Goal: Information Seeking & Learning: Find contact information

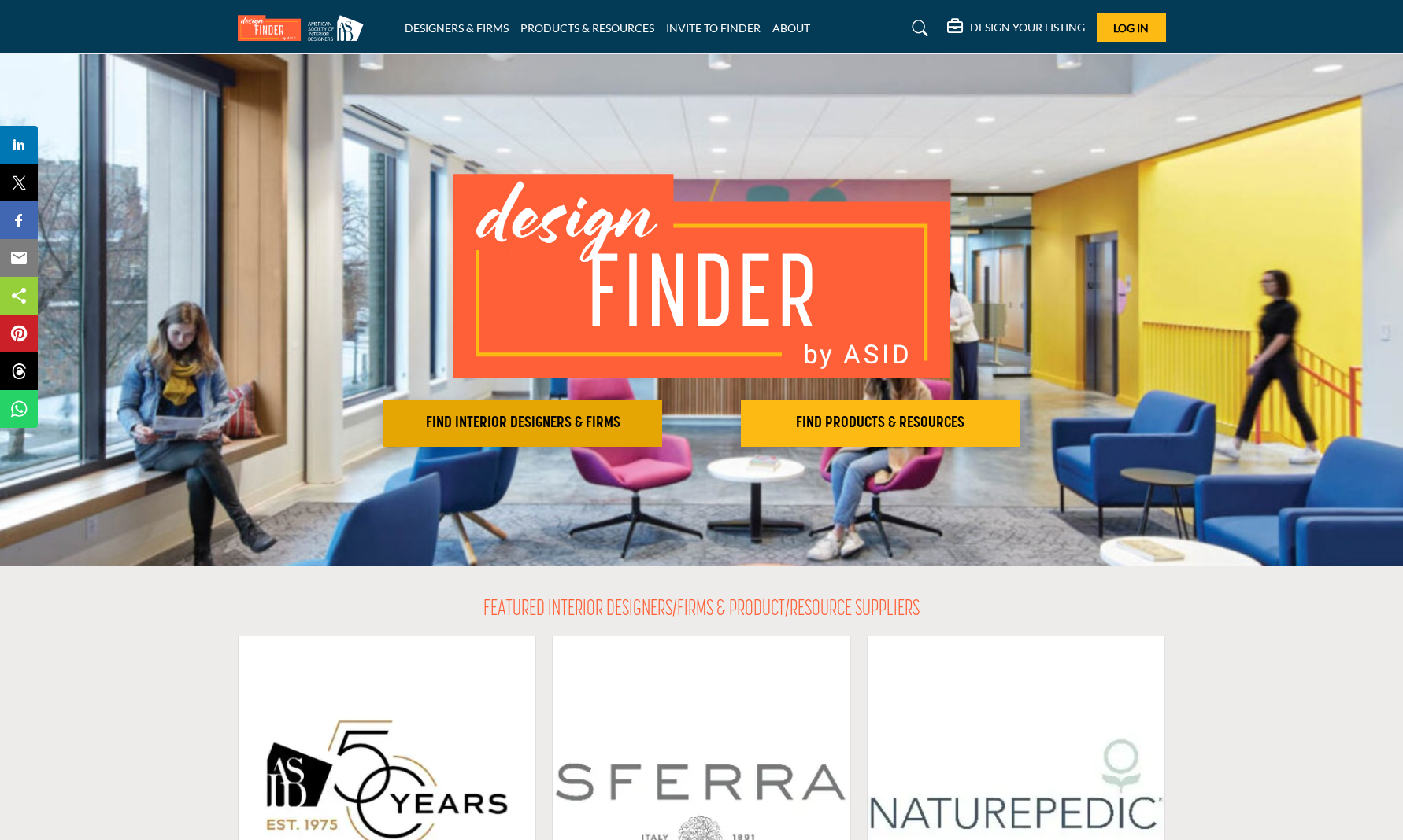
click at [540, 414] on h2 "FIND INTERIOR DESIGNERS & FIRMS" at bounding box center [523, 423] width 269 height 19
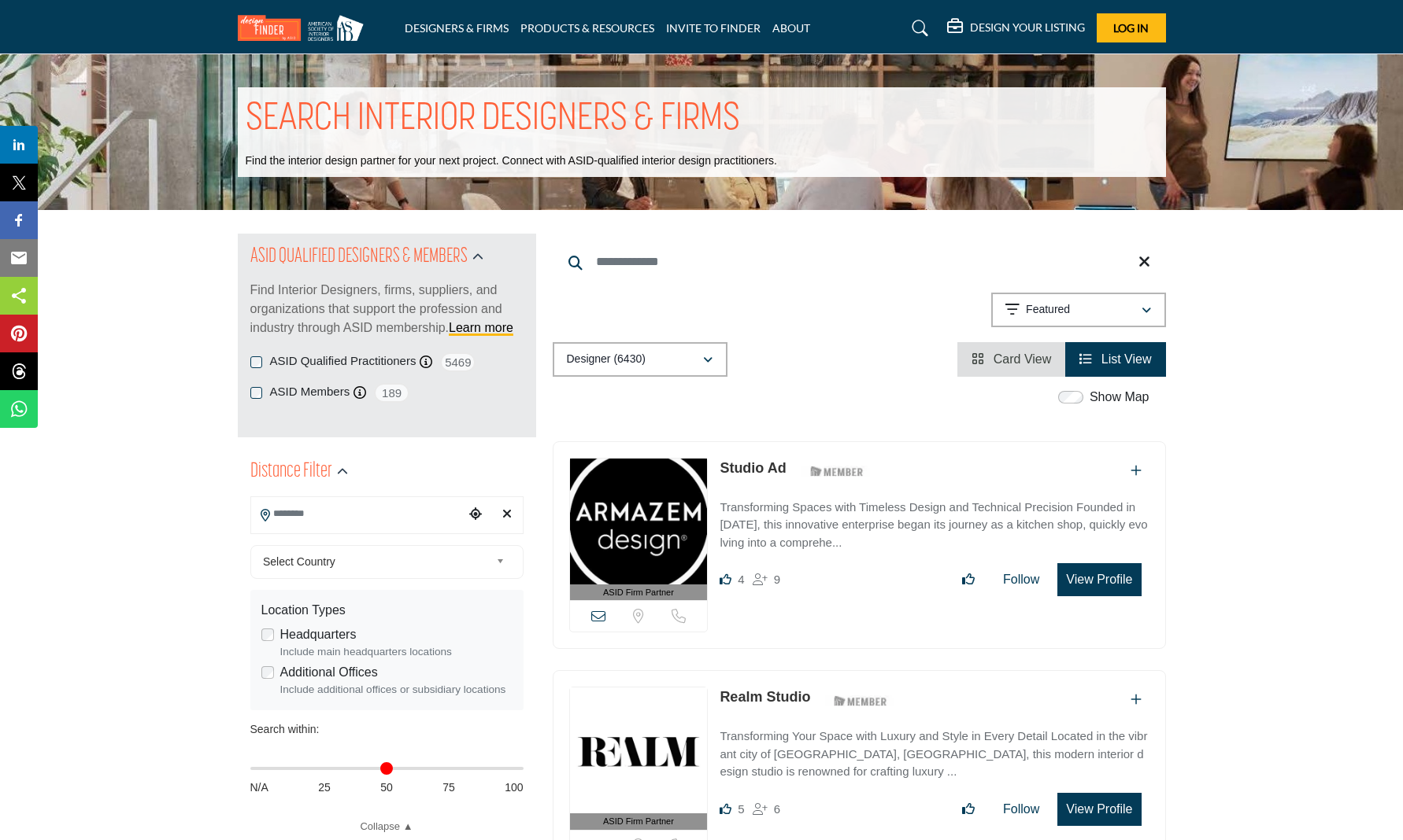
click at [328, 527] on input "Search Location" at bounding box center [357, 514] width 212 height 31
click at [326, 543] on div at bounding box center [387, 543] width 271 height 24
click at [290, 515] on input "Search Location" at bounding box center [357, 514] width 212 height 31
click at [290, 539] on div at bounding box center [387, 543] width 271 height 24
click at [293, 564] on span "Select Country" at bounding box center [376, 562] width 227 height 19
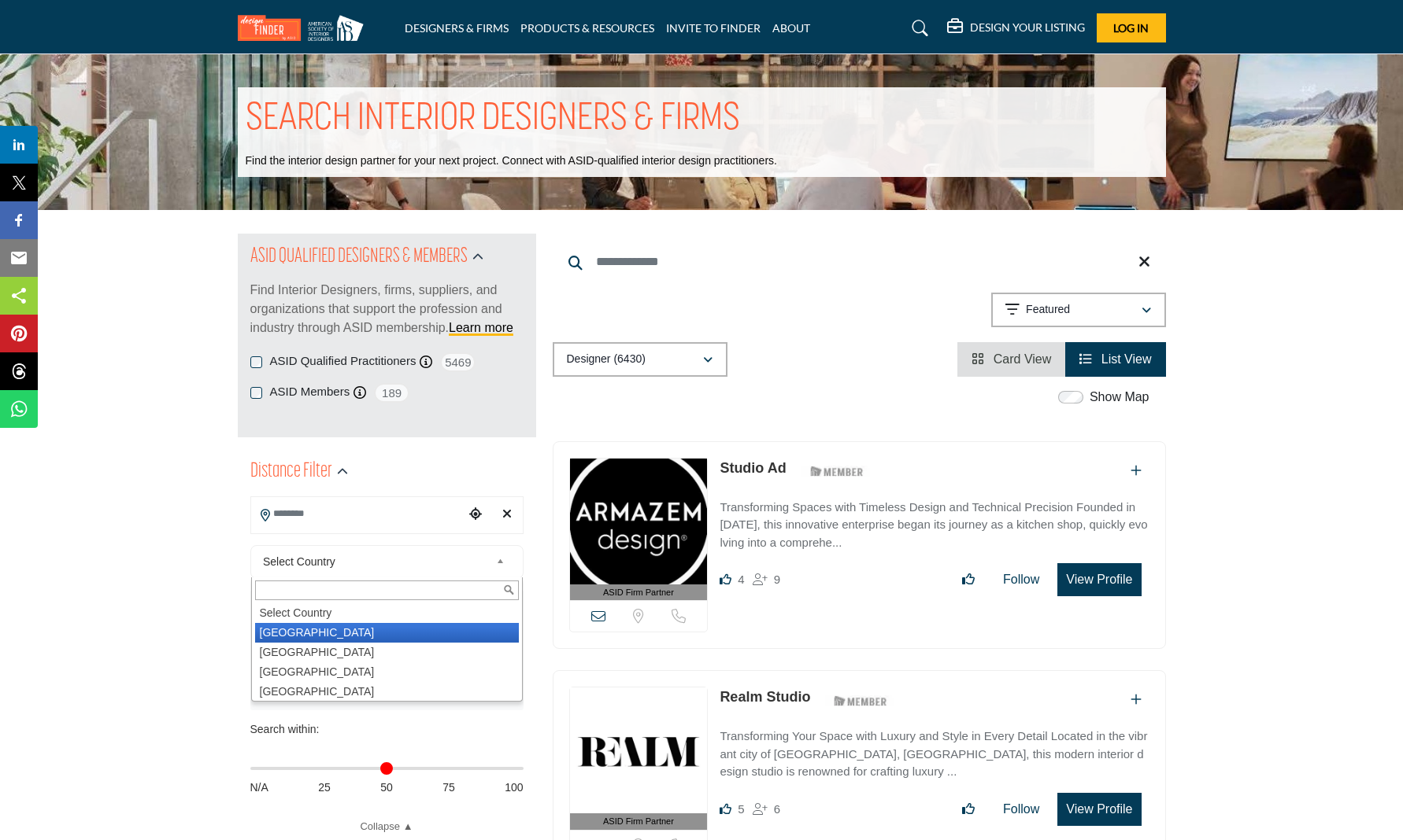
click at [280, 632] on li "[GEOGRAPHIC_DATA]" at bounding box center [386, 632] width 263 height 20
type input "***"
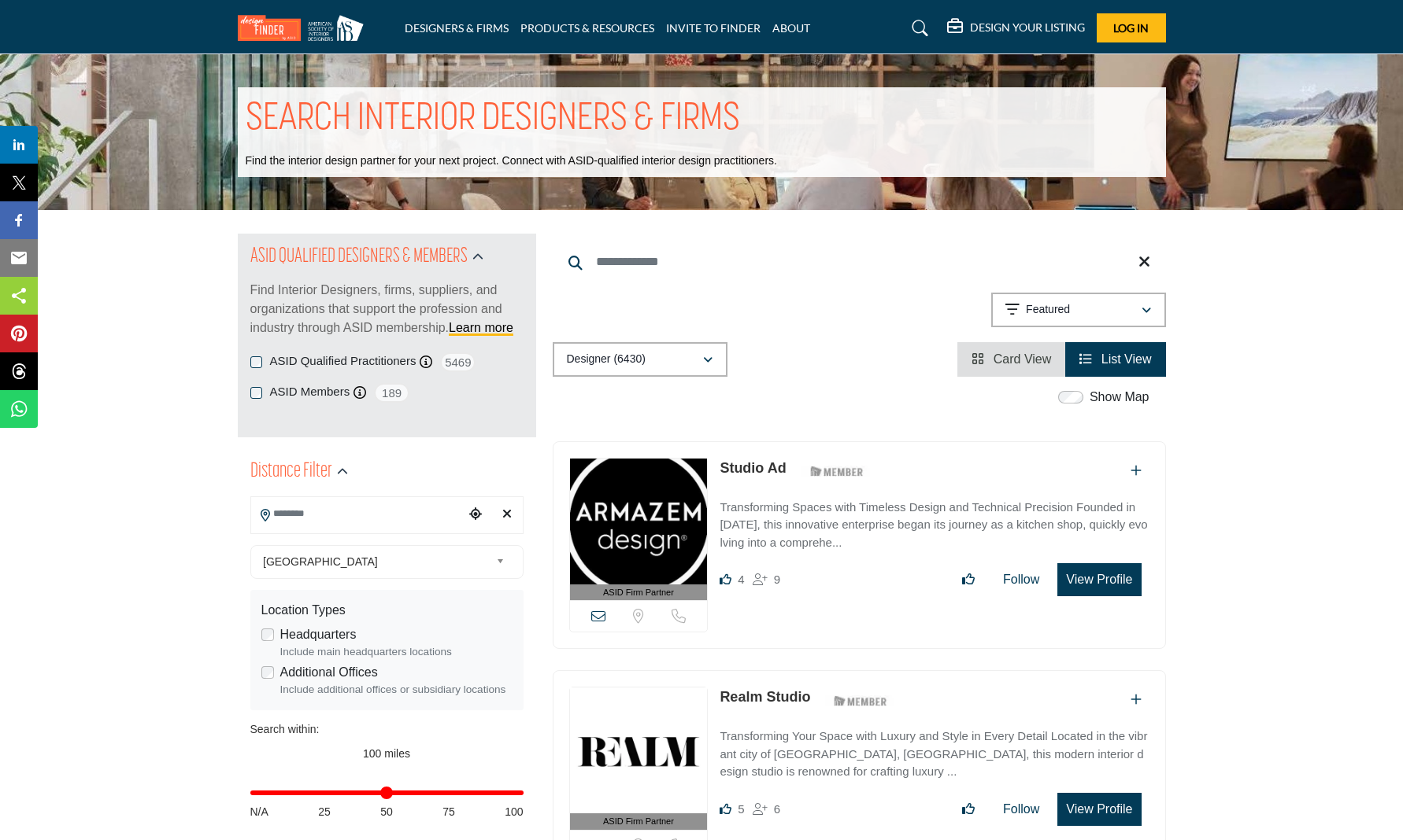
click at [418, 513] on input "Search Location" at bounding box center [357, 514] width 212 height 31
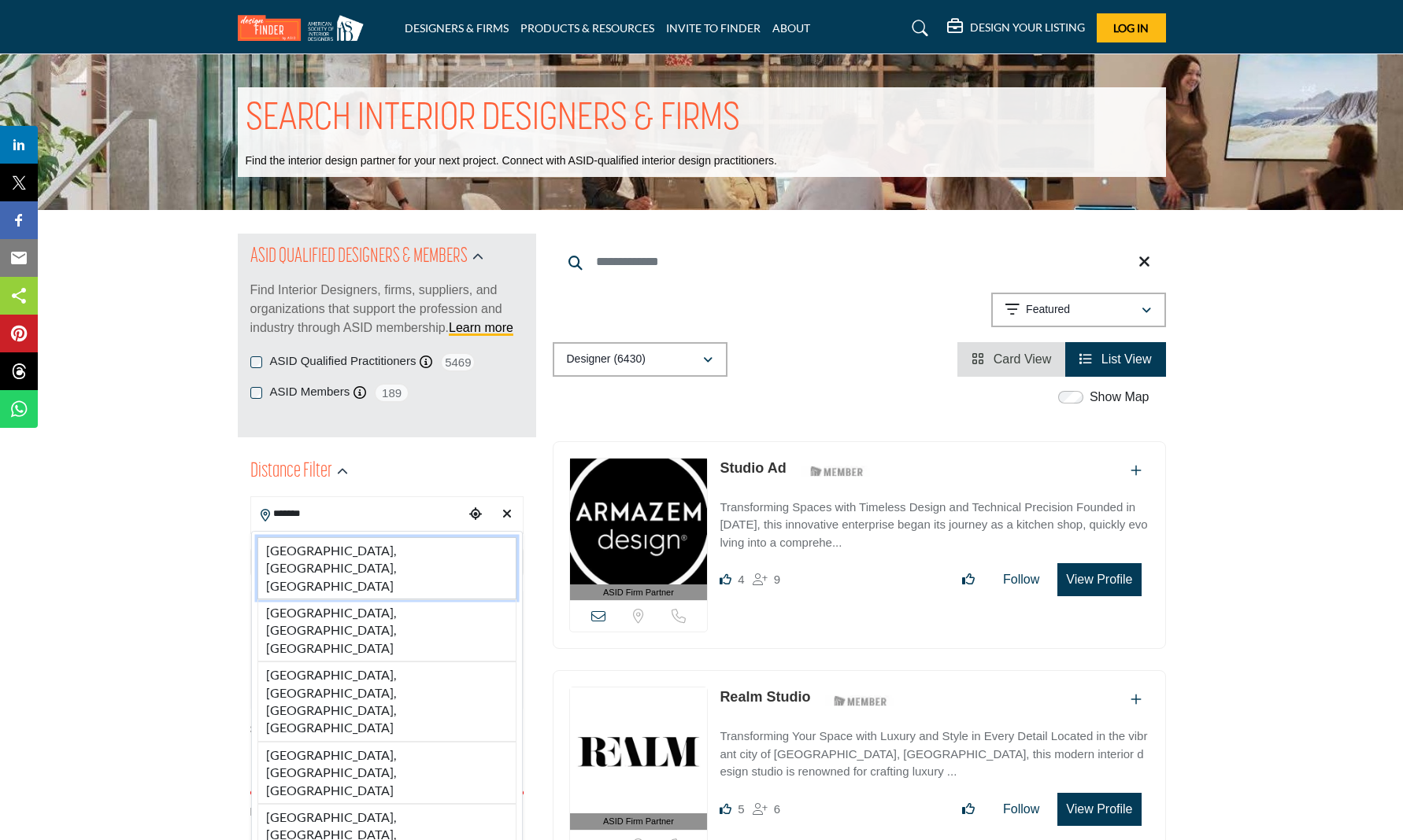
type input "*******"
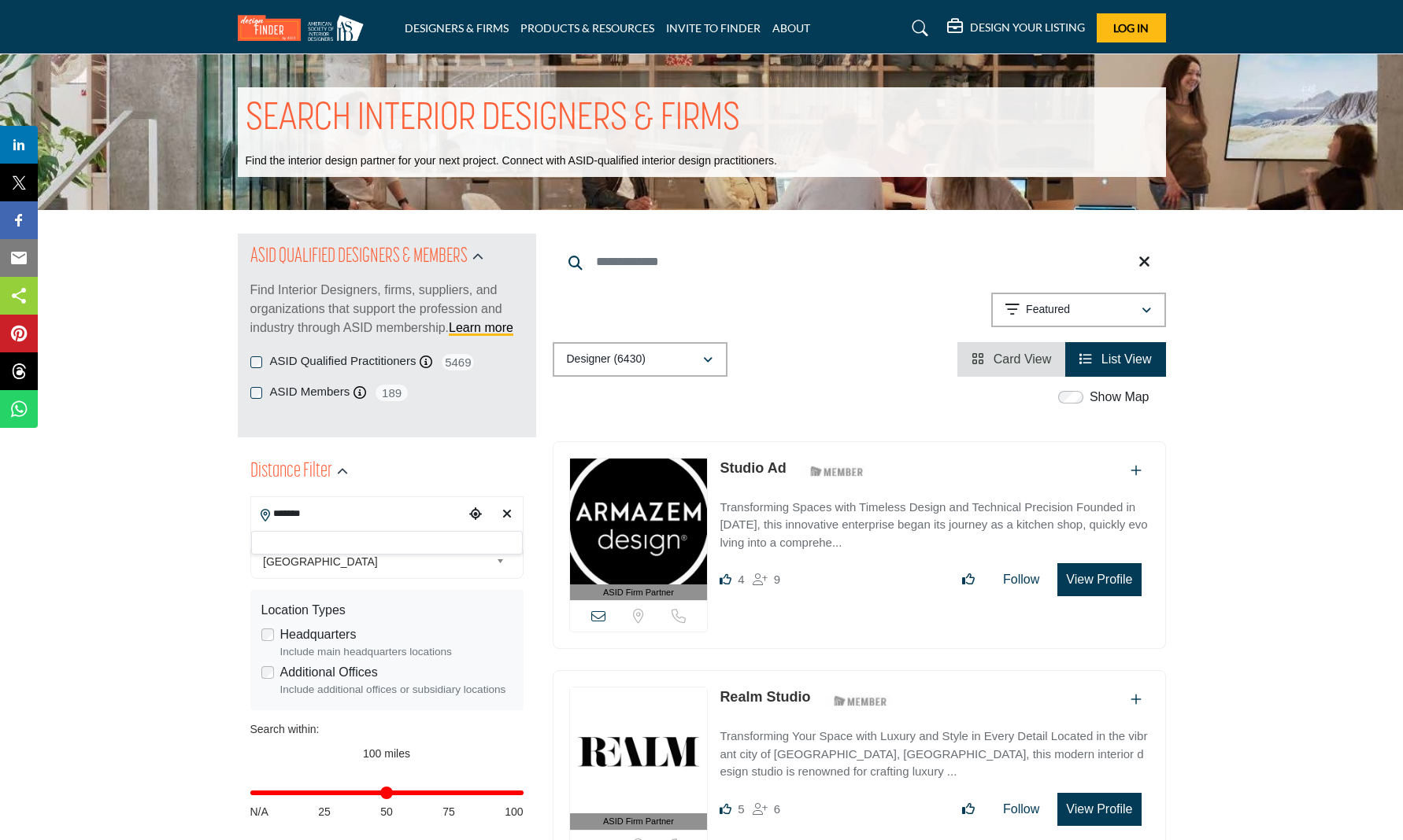
click at [357, 546] on div at bounding box center [387, 543] width 271 height 24
click at [386, 516] on input "Search Location" at bounding box center [357, 514] width 212 height 31
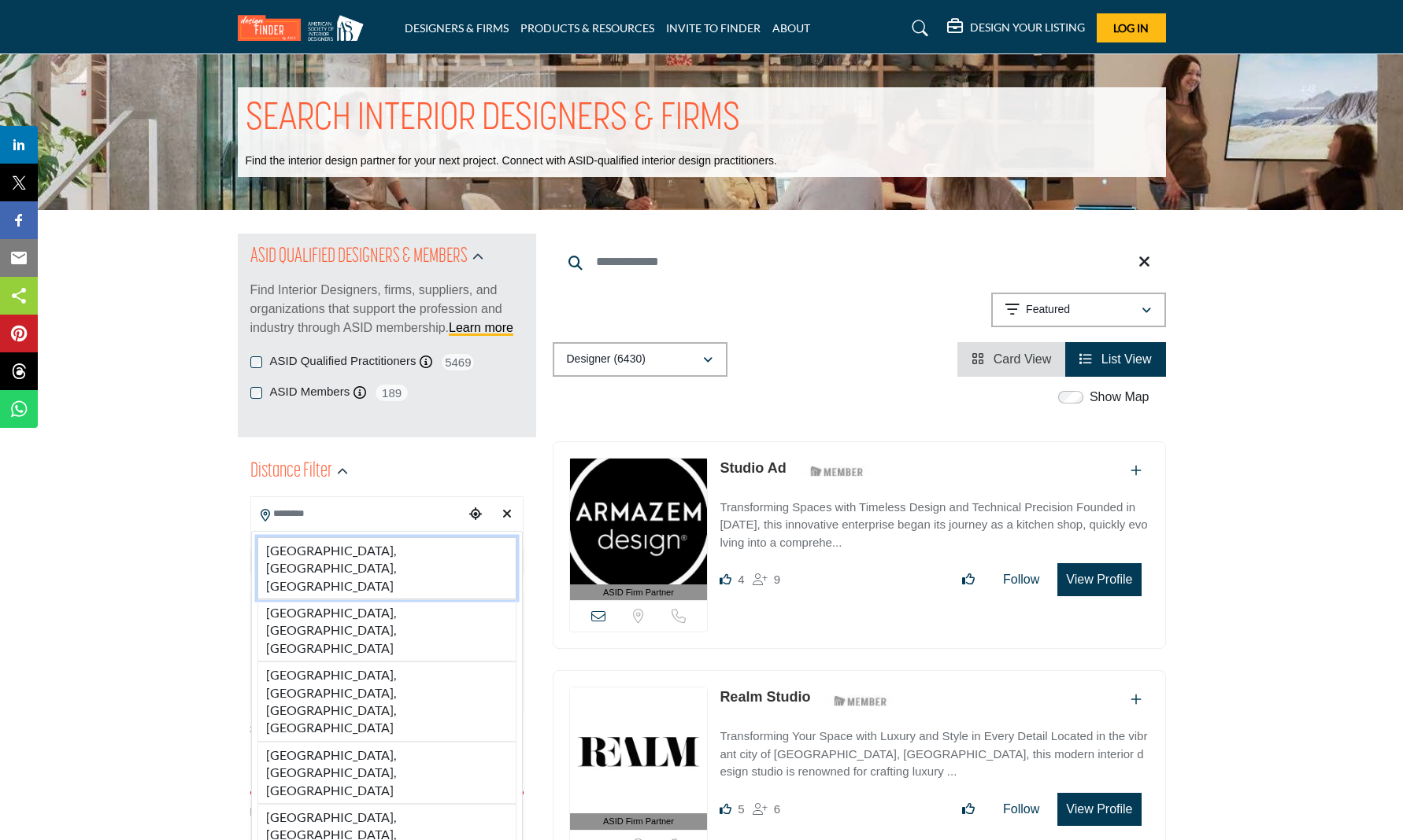
click at [349, 550] on li "[GEOGRAPHIC_DATA], [GEOGRAPHIC_DATA], [GEOGRAPHIC_DATA]" at bounding box center [386, 569] width 259 height 62
type input "**********"
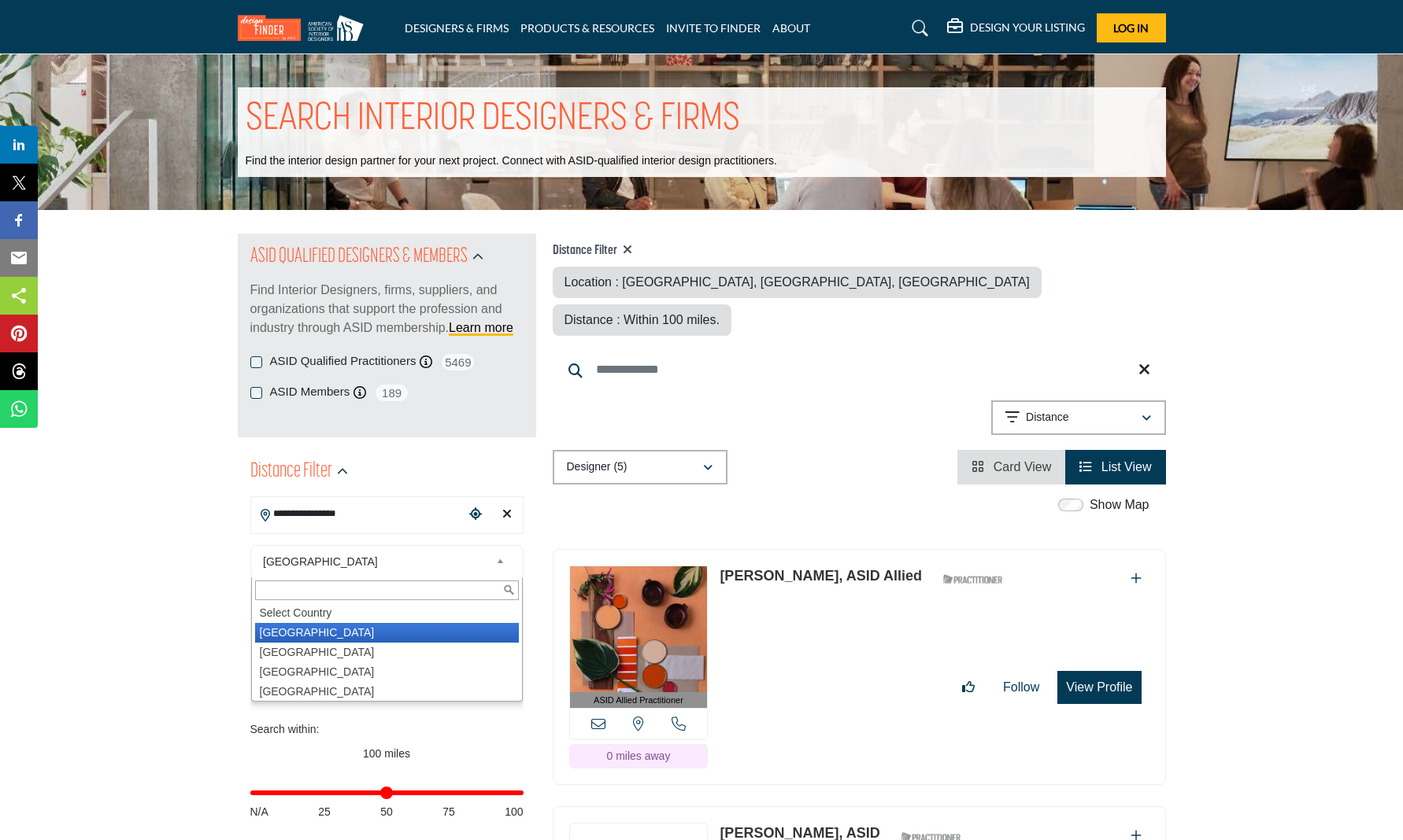
click at [349, 552] on span "[GEOGRAPHIC_DATA]" at bounding box center [376, 562] width 227 height 19
click at [317, 630] on li "[GEOGRAPHIC_DATA]" at bounding box center [386, 632] width 263 height 20
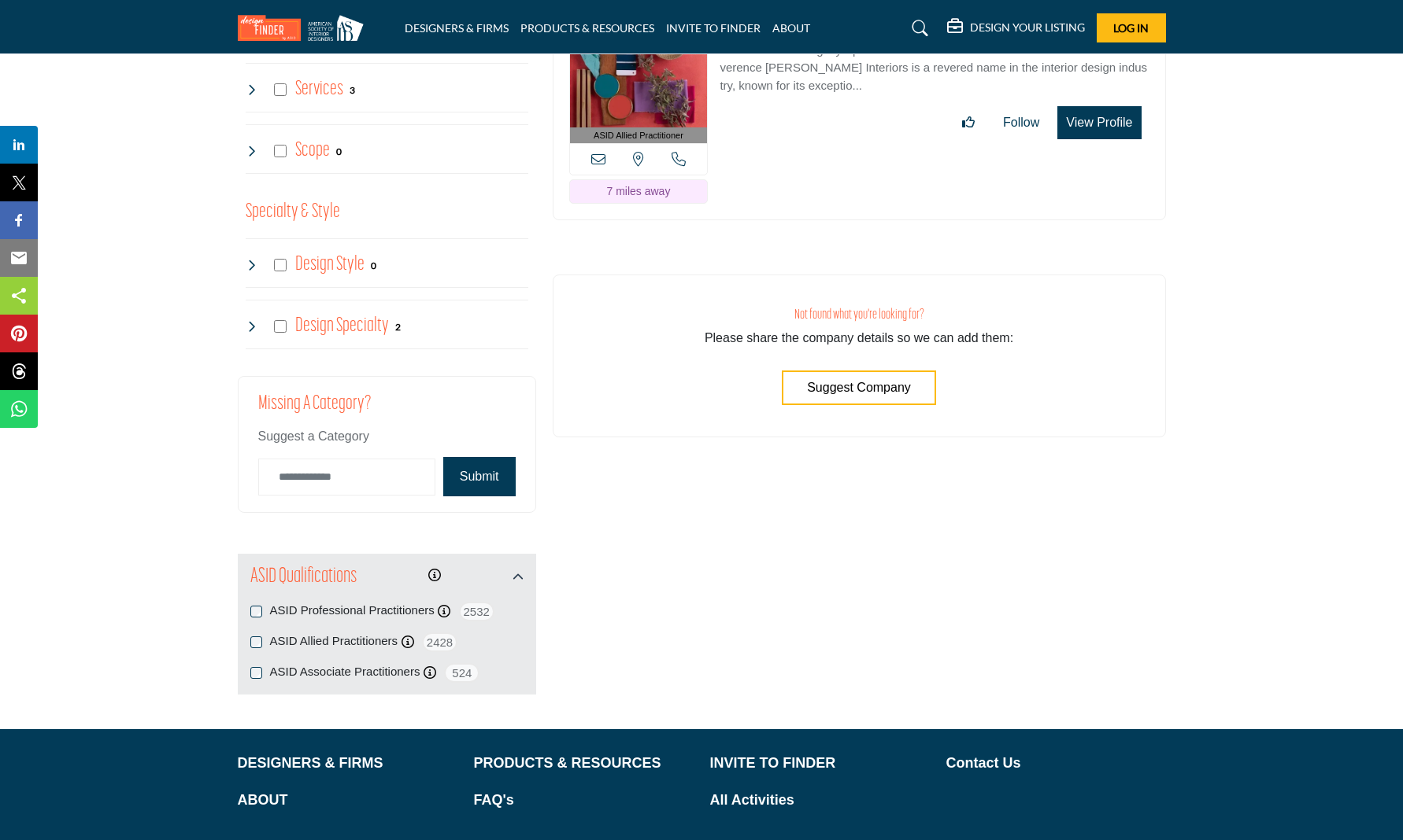
scroll to position [1596, 0]
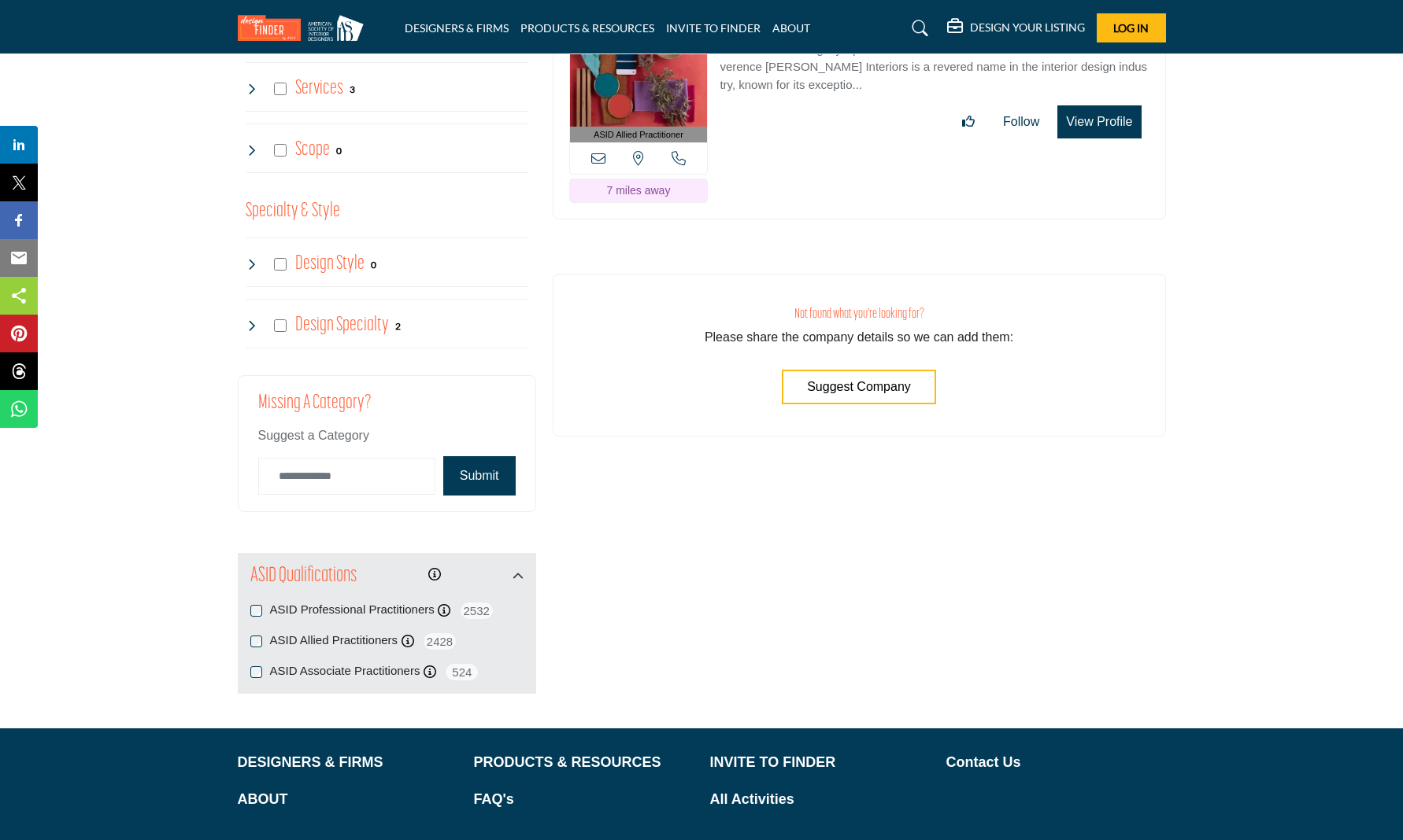
click at [884, 380] on span "Suggest Company" at bounding box center [859, 387] width 104 height 14
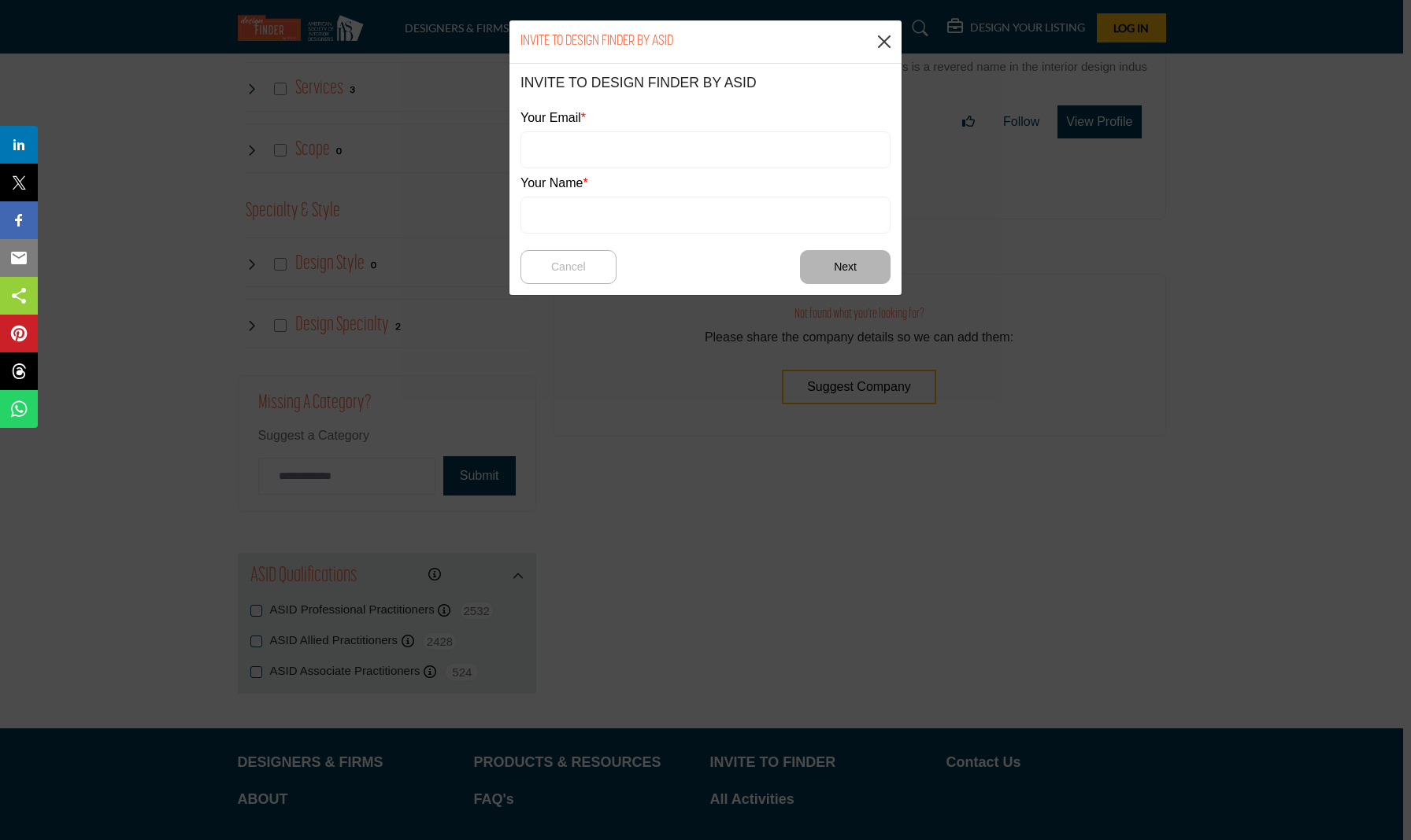
click at [887, 35] on button "Close" at bounding box center [884, 42] width 24 height 24
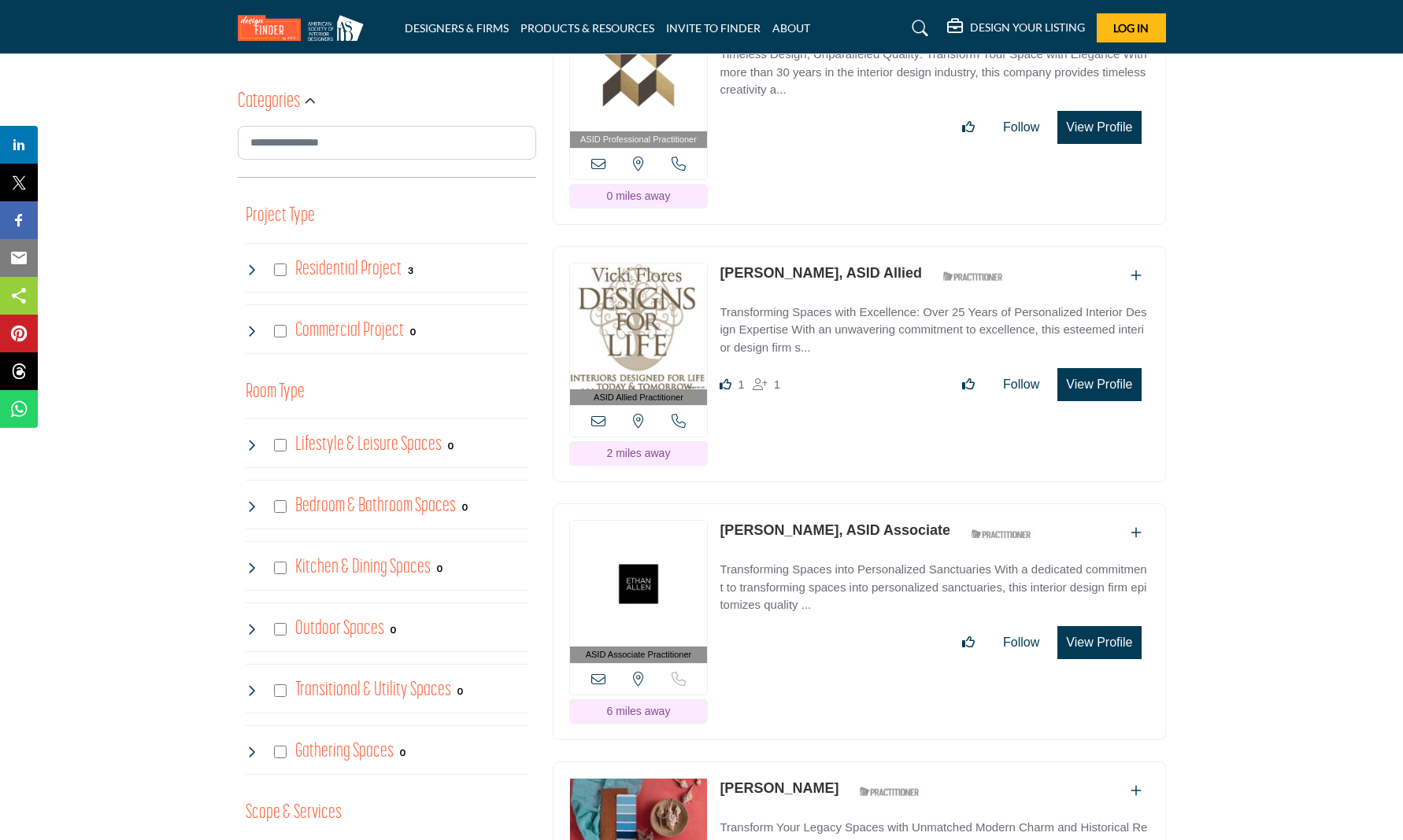
scroll to position [809, 0]
